Goal: Entertainment & Leisure: Consume media (video, audio)

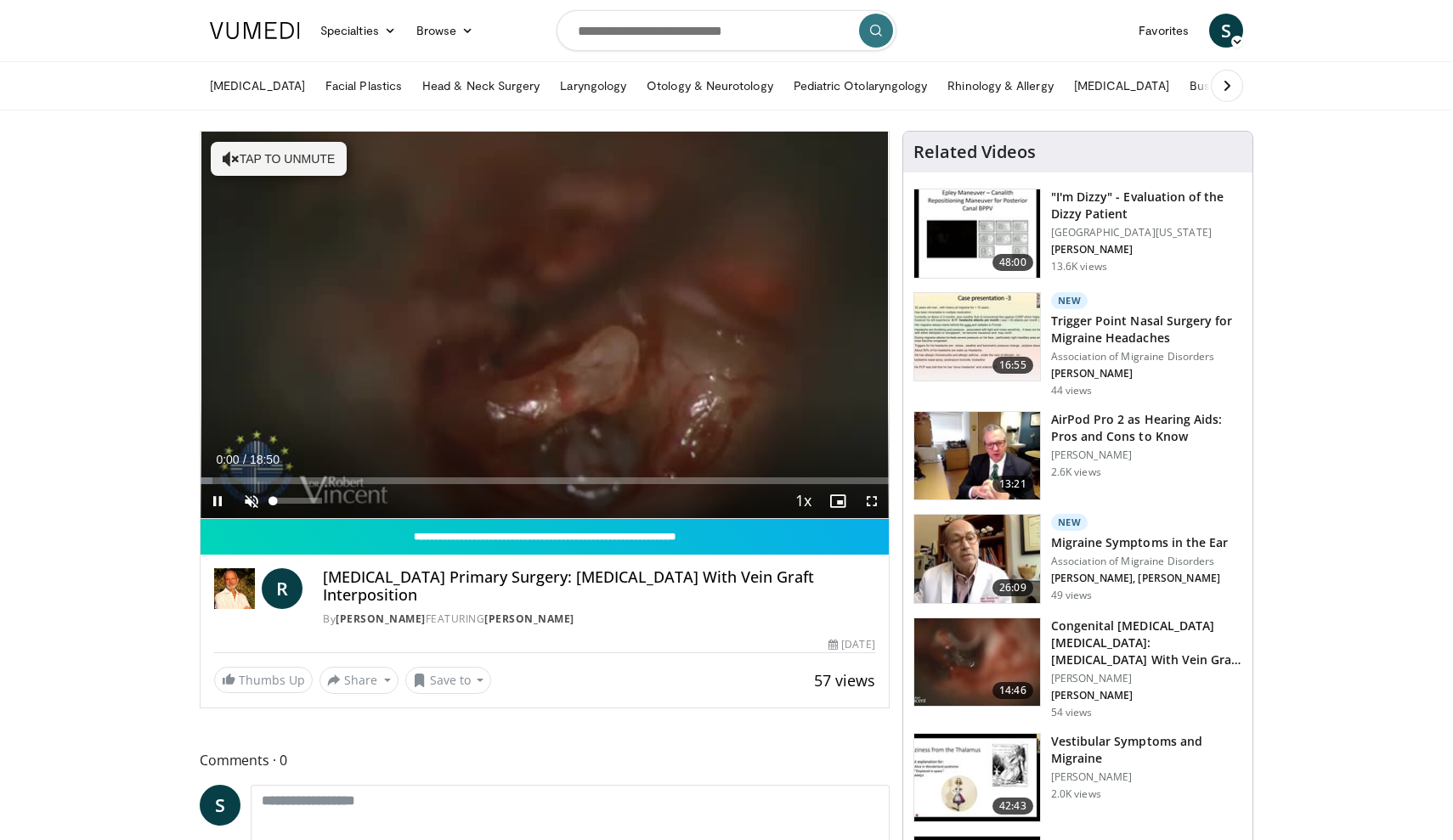
click at [250, 502] on span "Video Player" at bounding box center [252, 501] width 34 height 34
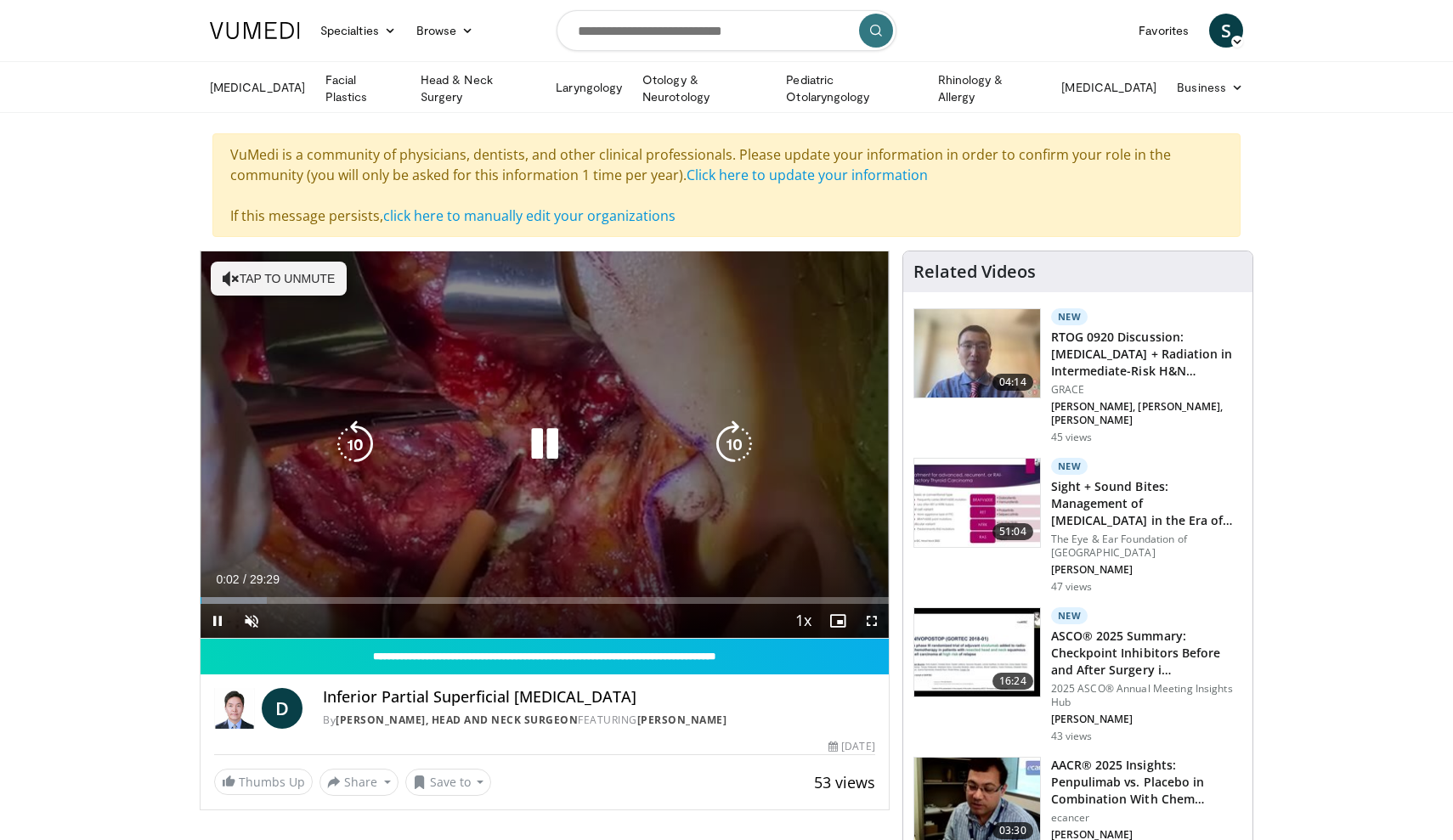
click at [283, 271] on button "Tap to unmute" at bounding box center [279, 278] width 136 height 34
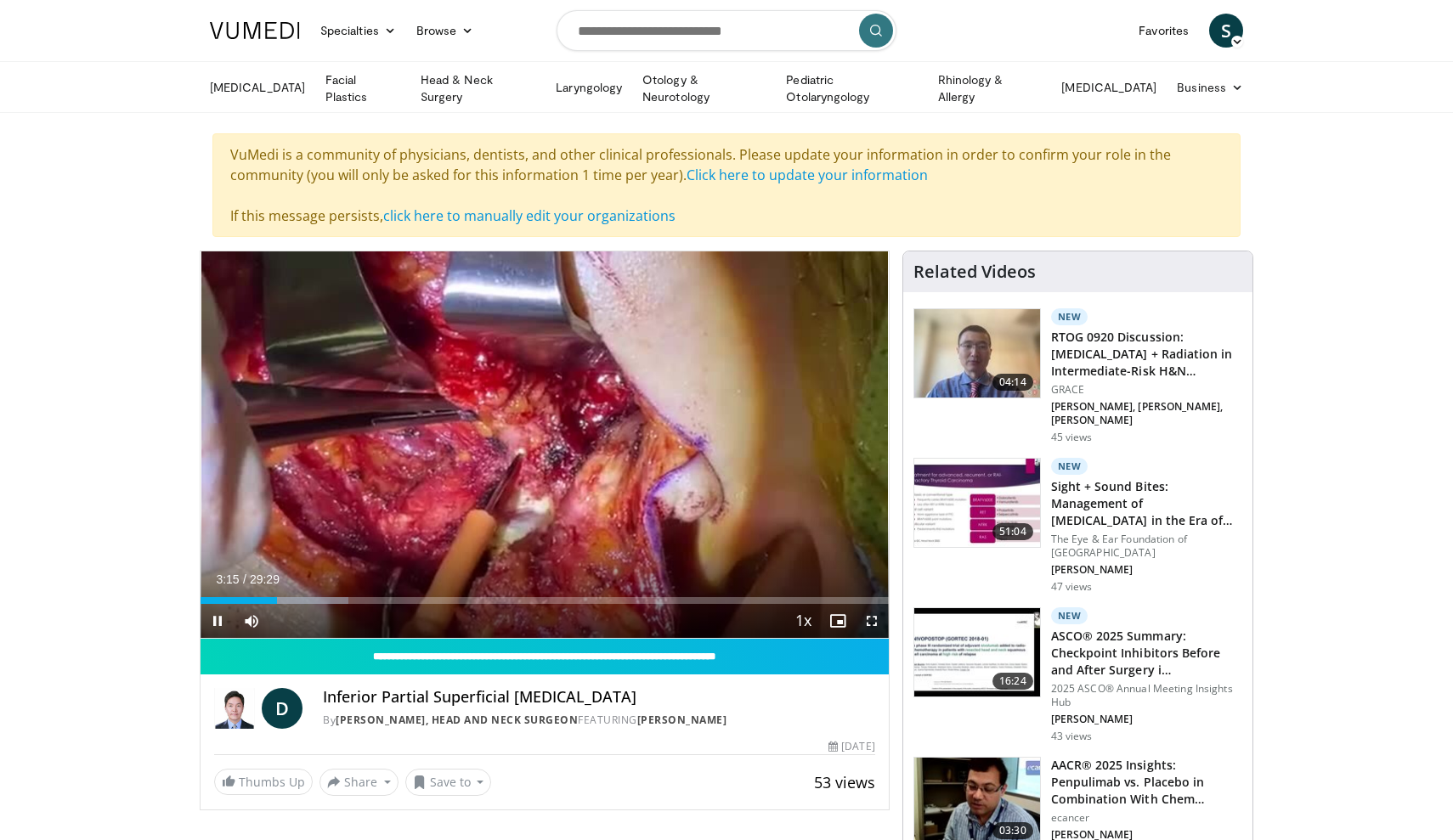
click at [871, 622] on span "Video Player" at bounding box center [872, 621] width 34 height 34
